Goal: Find specific page/section: Find specific page/section

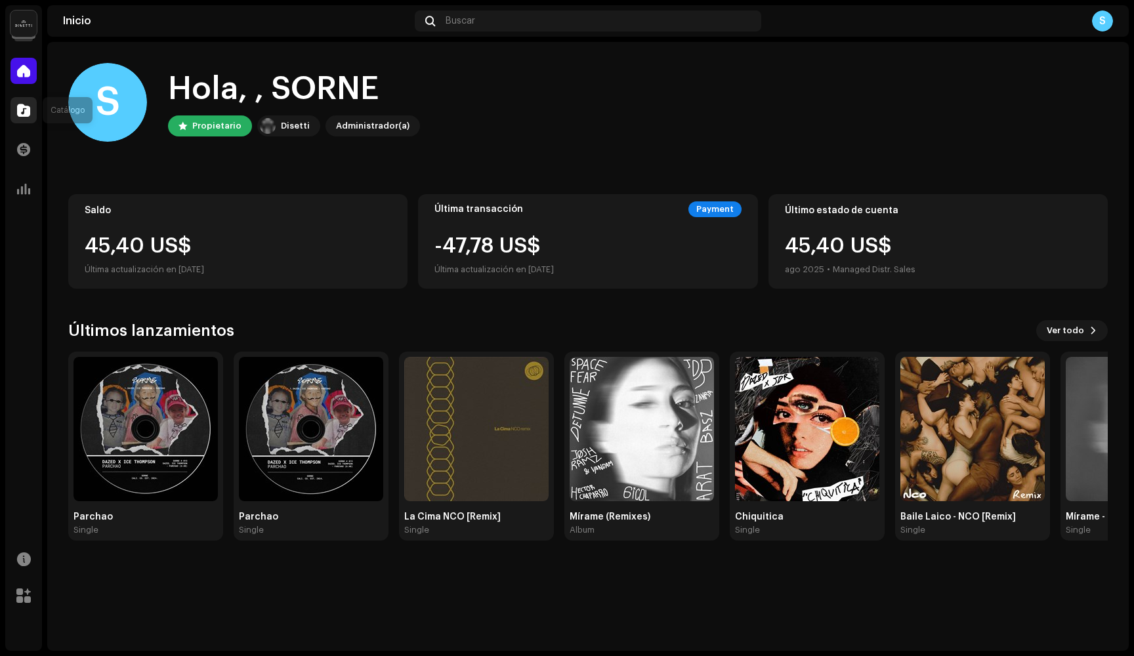
click at [19, 109] on span at bounding box center [23, 110] width 13 height 11
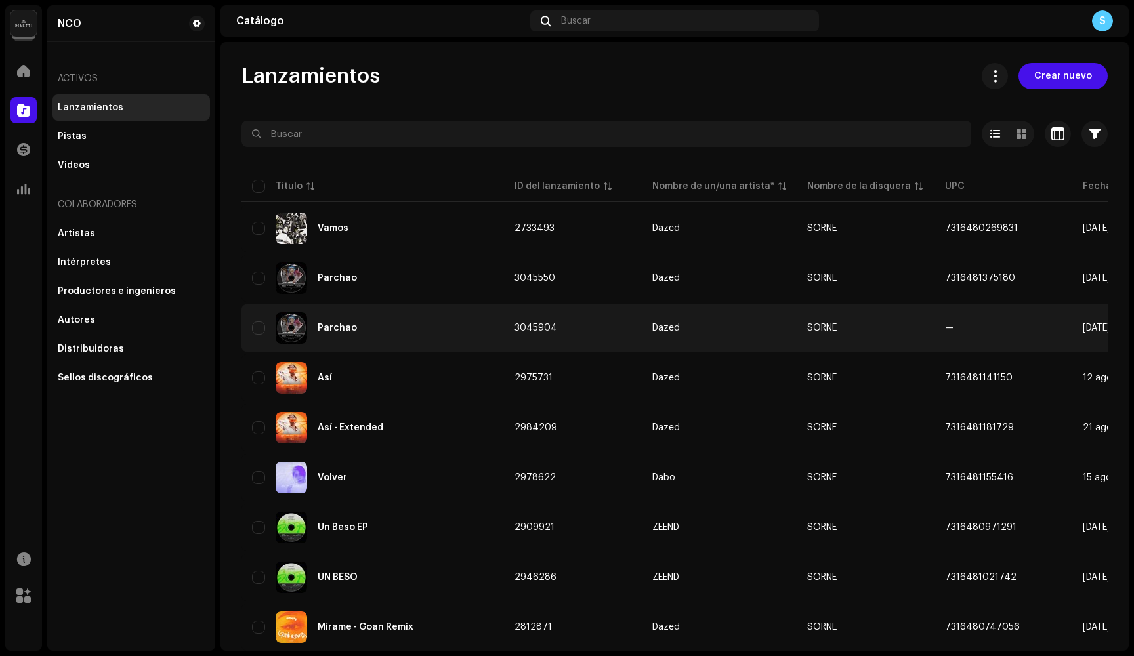
scroll to position [43, 0]
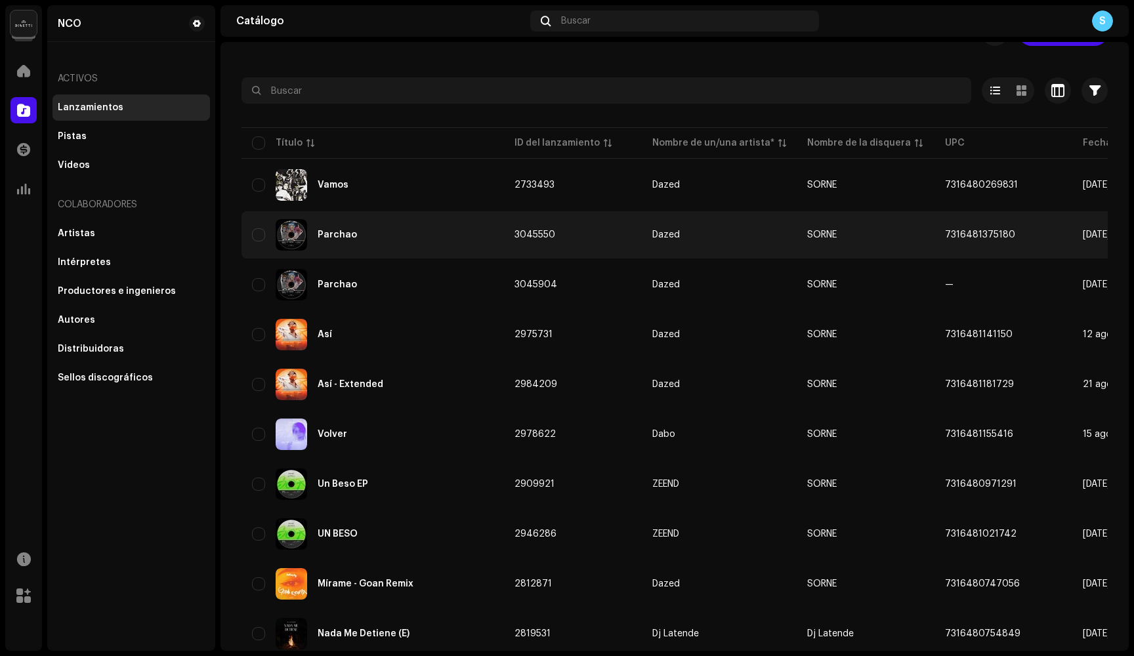
click at [369, 215] on td "Parchao" at bounding box center [373, 234] width 263 height 47
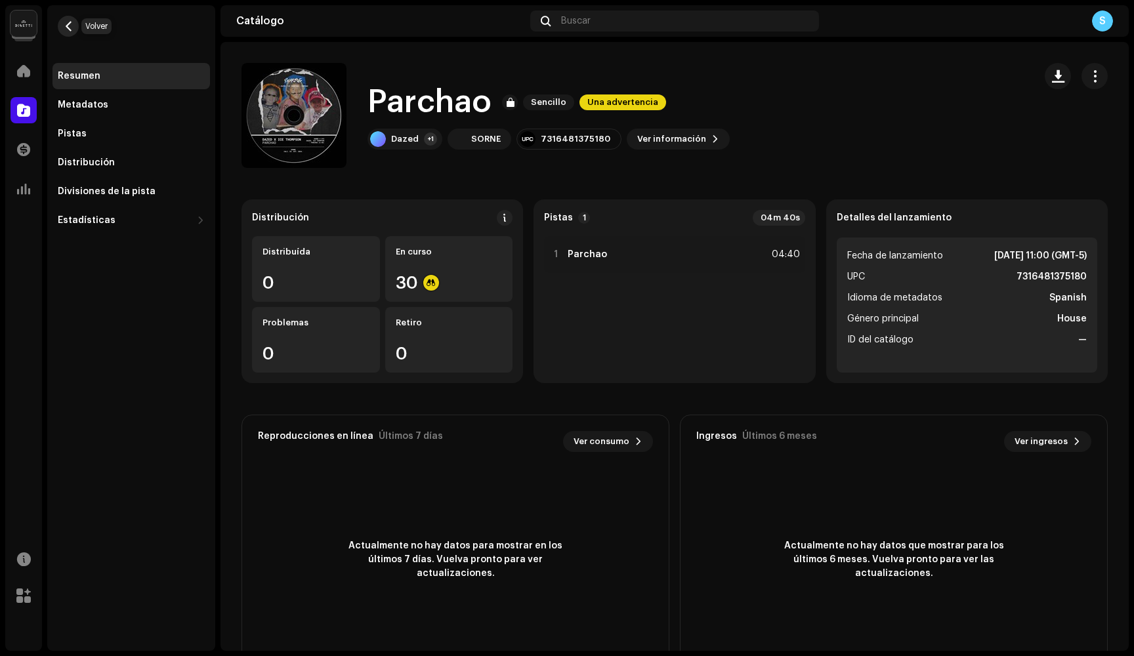
click at [68, 23] on span "button" at bounding box center [69, 26] width 10 height 11
